Goal: Register for event/course

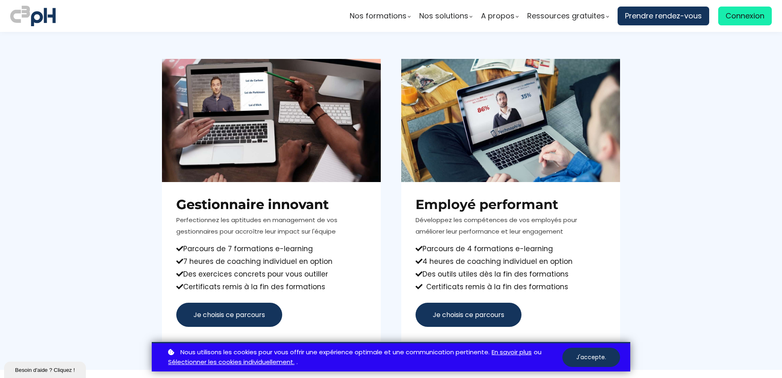
scroll to position [450, 0]
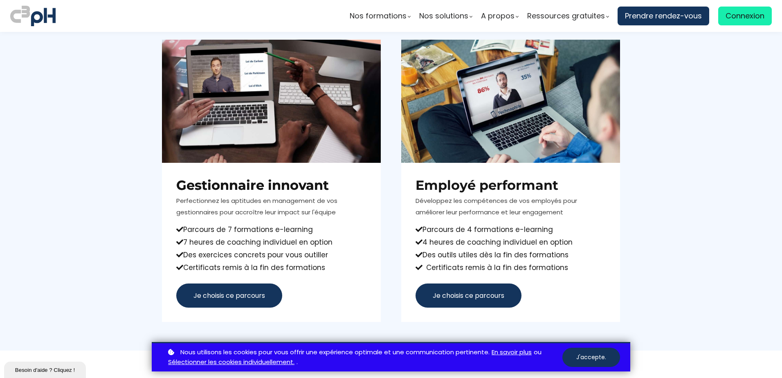
click at [481, 296] on span "Je choisis ce parcours" at bounding box center [469, 296] width 72 height 10
